Goal: Navigation & Orientation: Go to known website

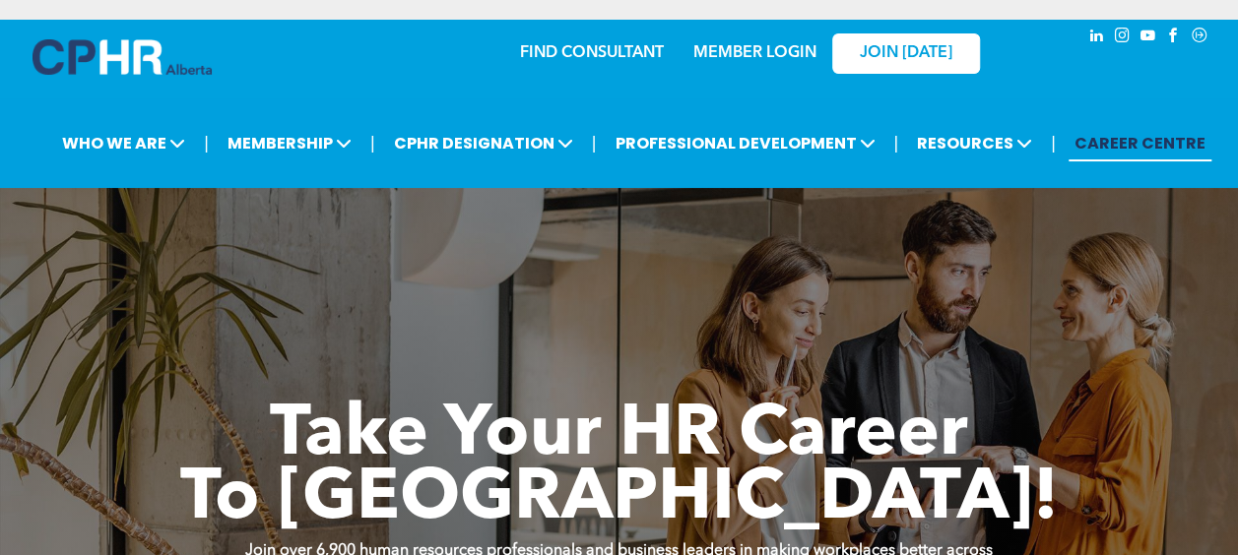
click at [723, 51] on link "MEMBER LOGIN" at bounding box center [754, 53] width 123 height 16
click at [792, 51] on link "MEMBER LOGIN" at bounding box center [754, 53] width 123 height 16
click at [721, 59] on link "MEMBER LOGIN" at bounding box center [754, 53] width 123 height 16
click at [744, 53] on link "MEMBER LOGIN" at bounding box center [754, 53] width 123 height 16
